Goal: Task Accomplishment & Management: Manage account settings

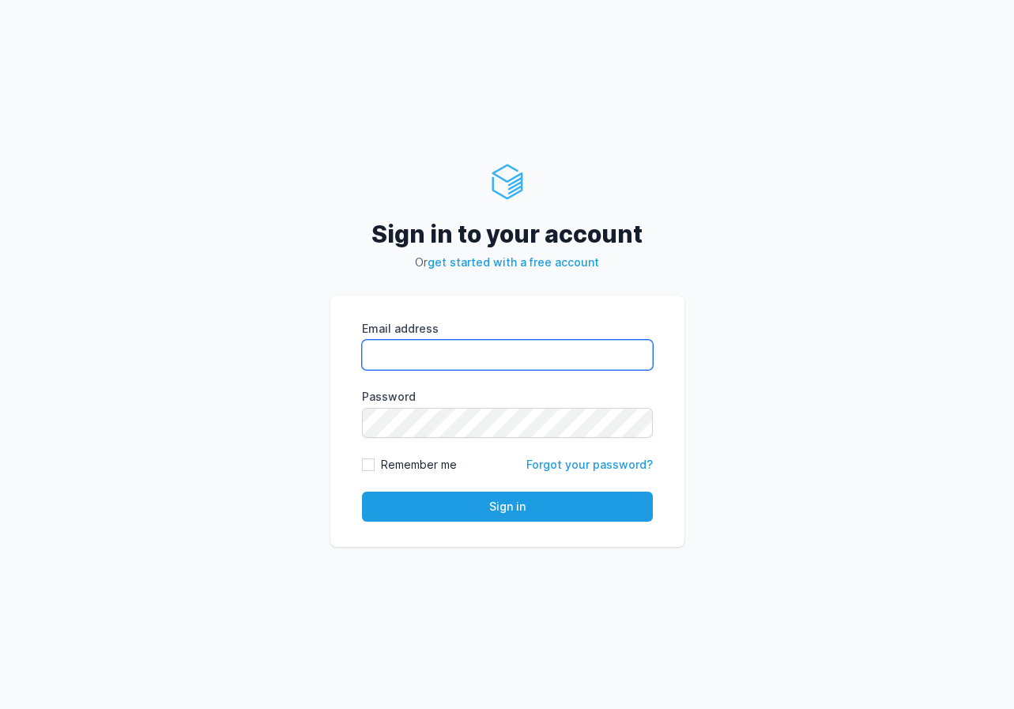
click at [507, 349] on input "Email address" at bounding box center [507, 355] width 291 height 30
paste input "[EMAIL_ADDRESS][DOMAIN_NAME]"
type input "[EMAIL_ADDRESS][DOMAIN_NAME]"
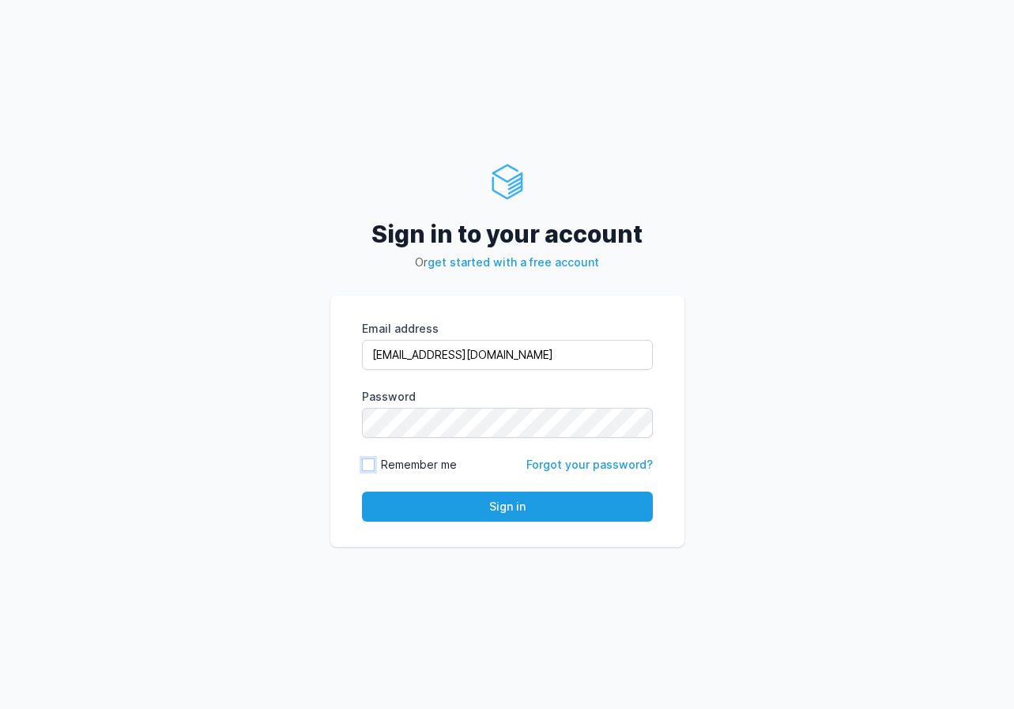
click at [372, 466] on input "Remember me" at bounding box center [368, 464] width 13 height 13
checkbox input "true"
click at [529, 502] on button "Sign in" at bounding box center [507, 507] width 291 height 30
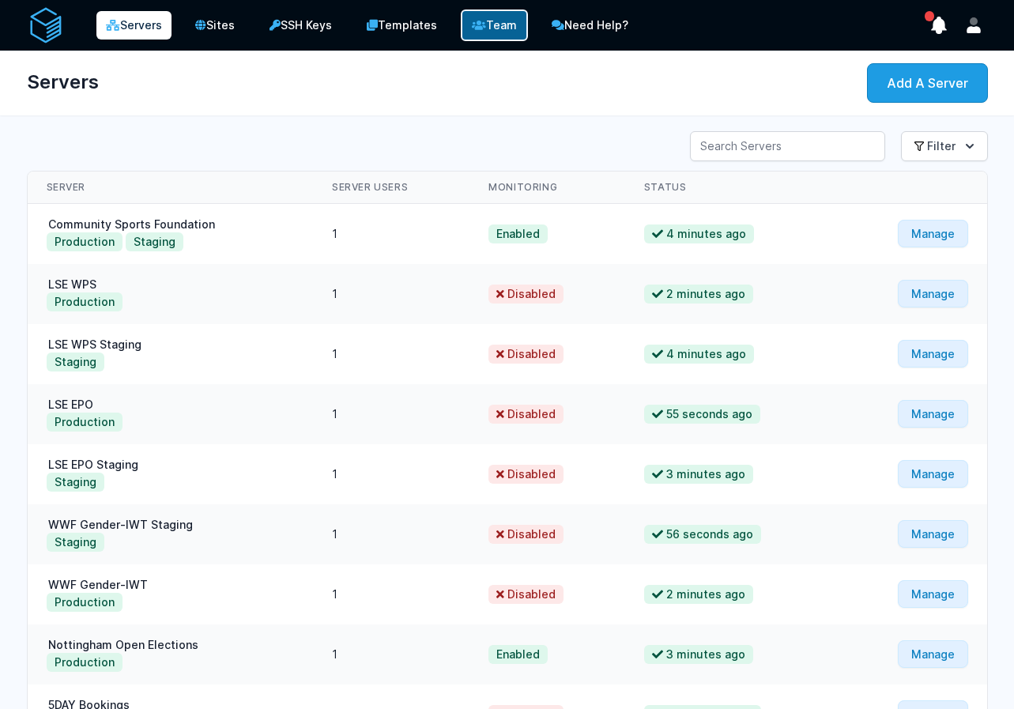
click at [499, 26] on link "Team" at bounding box center [494, 25] width 67 height 32
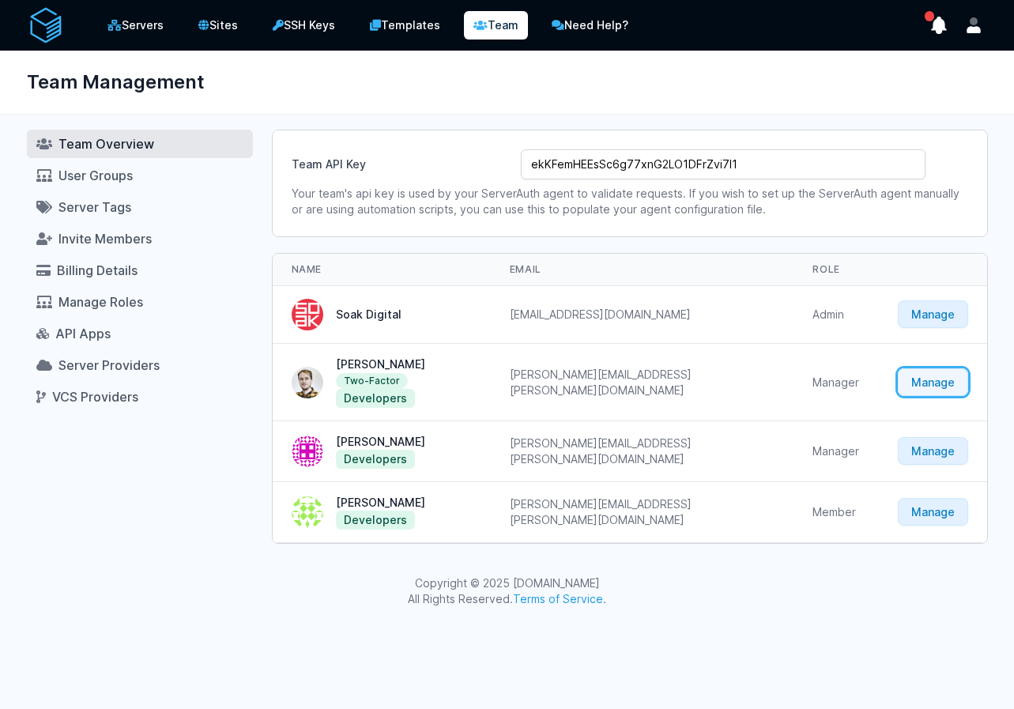
click at [937, 368] on link "Manage" at bounding box center [933, 382] width 70 height 28
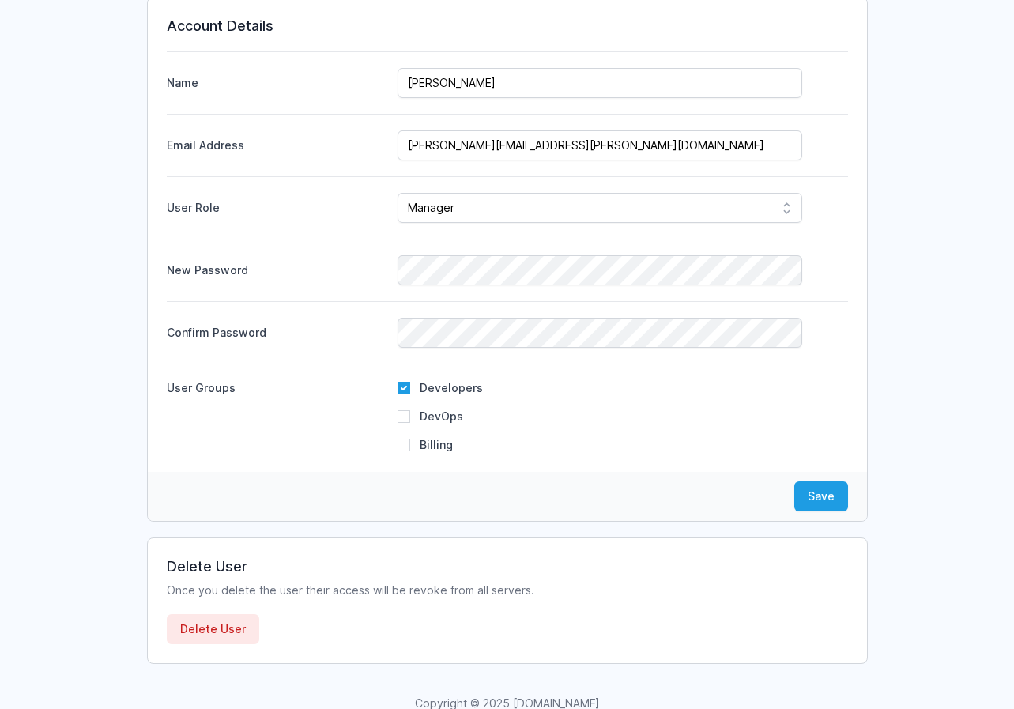
scroll to position [183, 0]
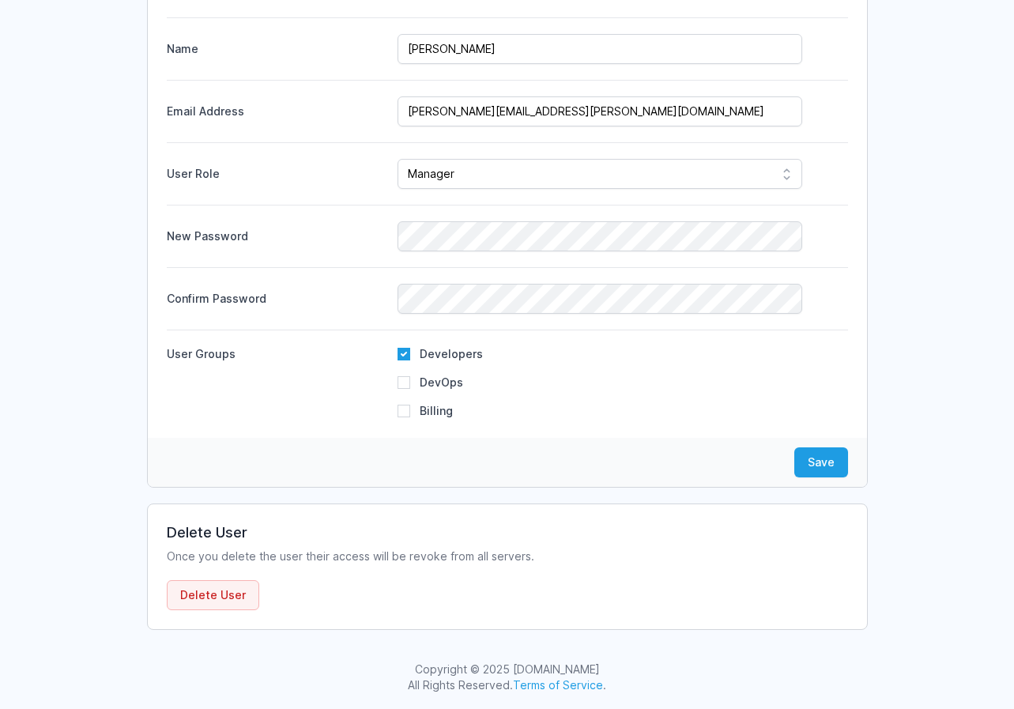
click at [239, 593] on button "Delete User" at bounding box center [213, 595] width 92 height 30
